Goal: Task Accomplishment & Management: Manage account settings

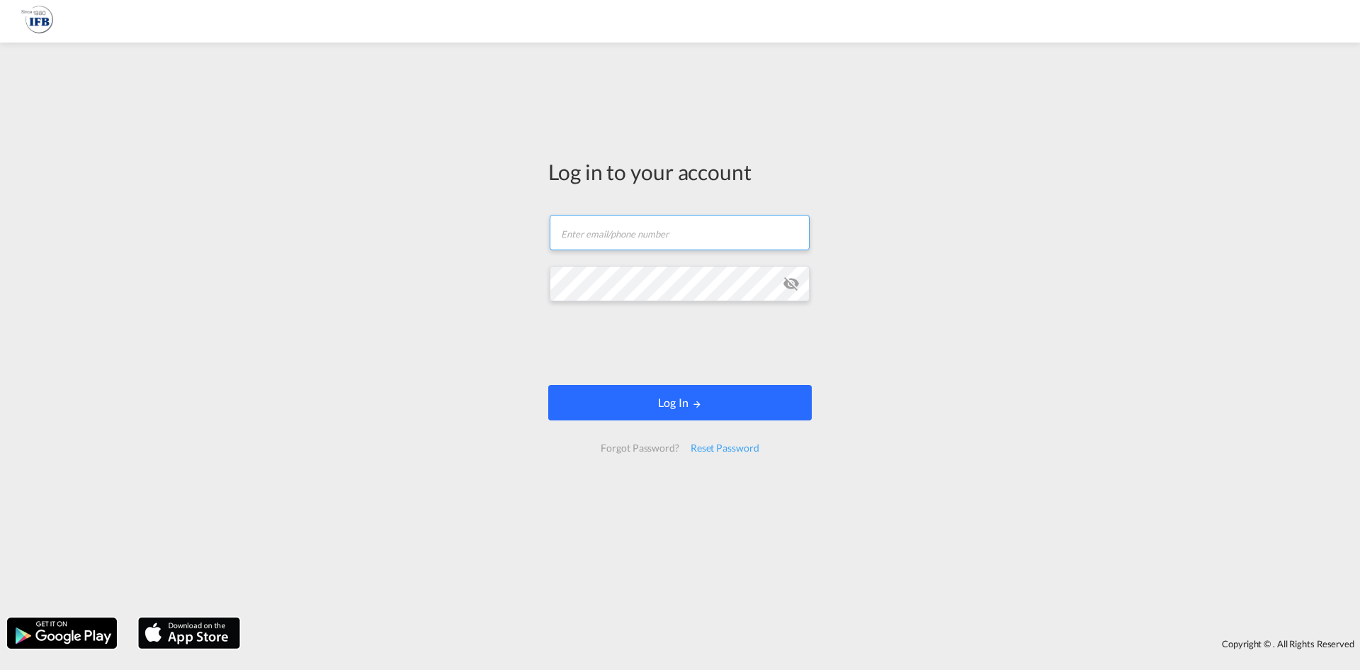
type input "[PERSON_NAME][DOMAIN_NAME][EMAIL_ADDRESS][DOMAIN_NAME]"
click at [688, 388] on button "Log In" at bounding box center [680, 402] width 264 height 35
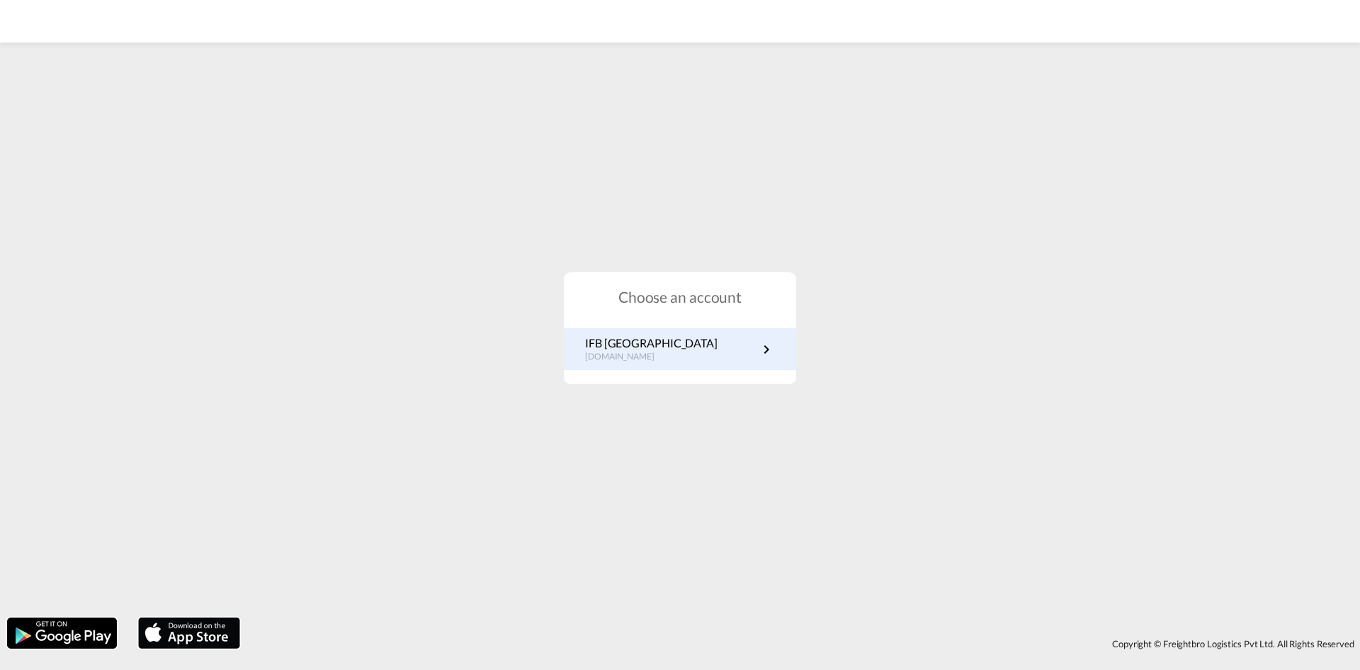
click at [700, 346] on link "IFB Germany [DOMAIN_NAME]" at bounding box center [680, 349] width 190 height 28
